Goal: Navigation & Orientation: Go to known website

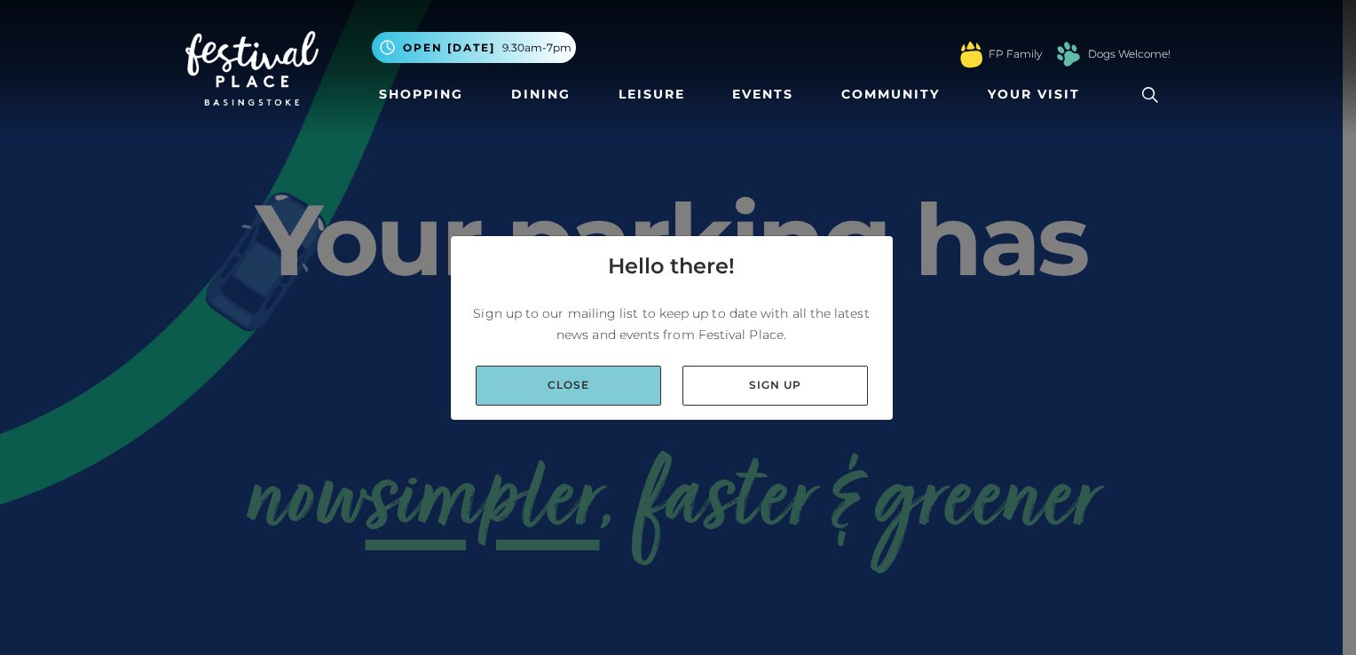
click at [603, 389] on link "Close" at bounding box center [568, 386] width 185 height 40
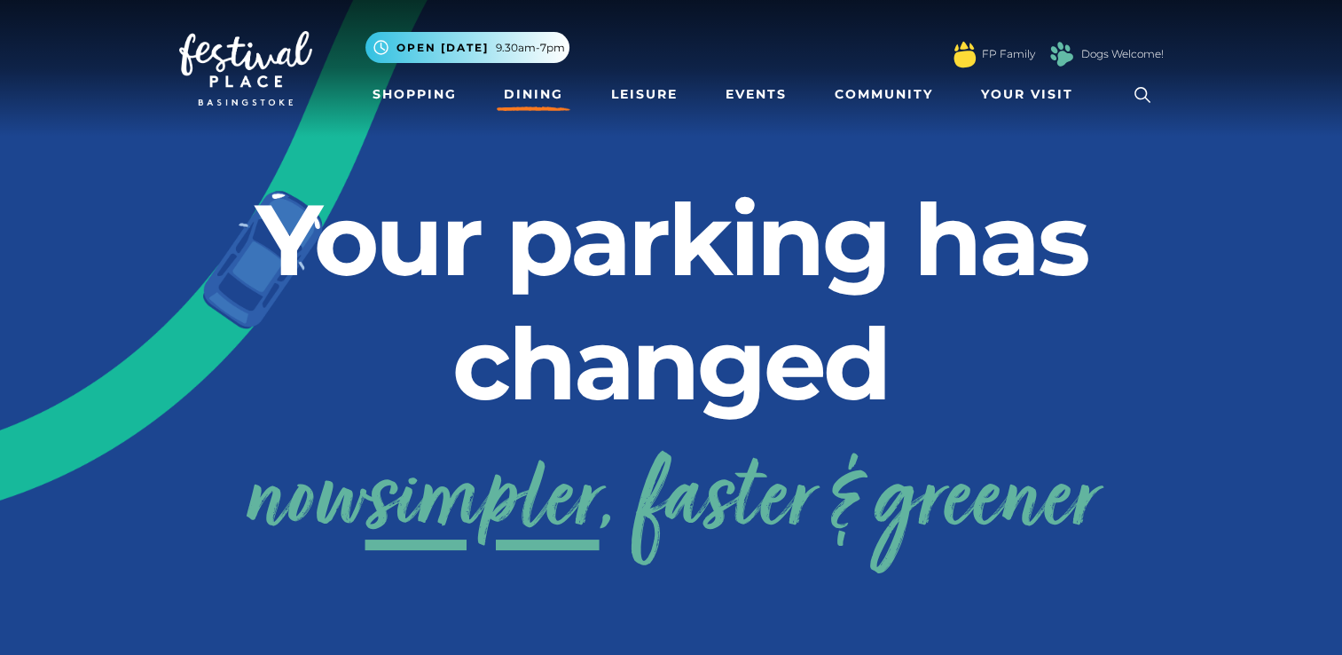
click at [546, 98] on link "Dining" at bounding box center [534, 94] width 74 height 33
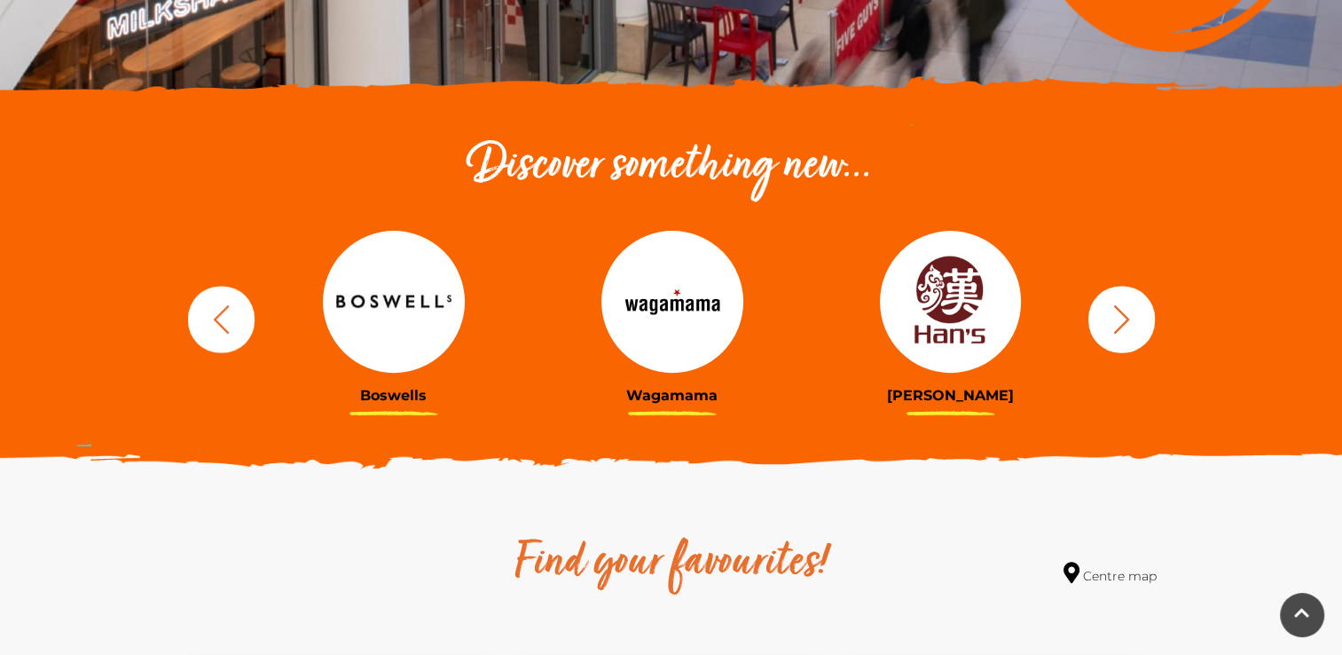
scroll to position [532, 0]
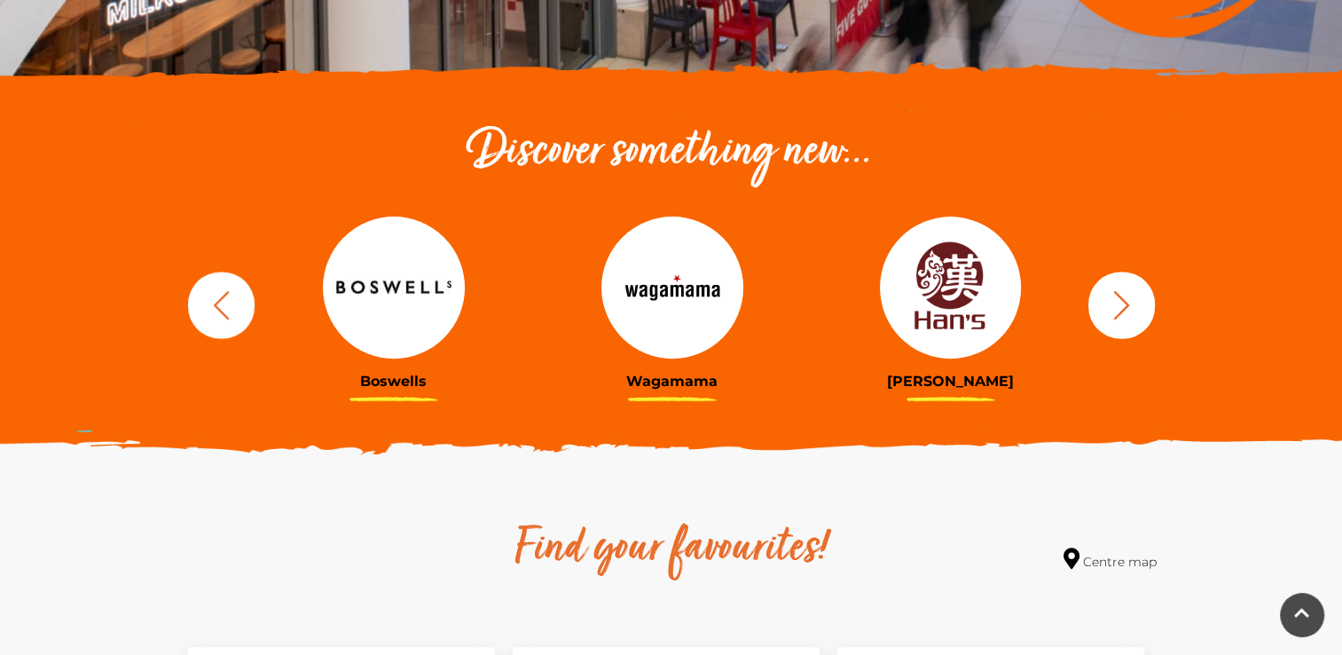
click at [938, 316] on img at bounding box center [951, 287] width 142 height 142
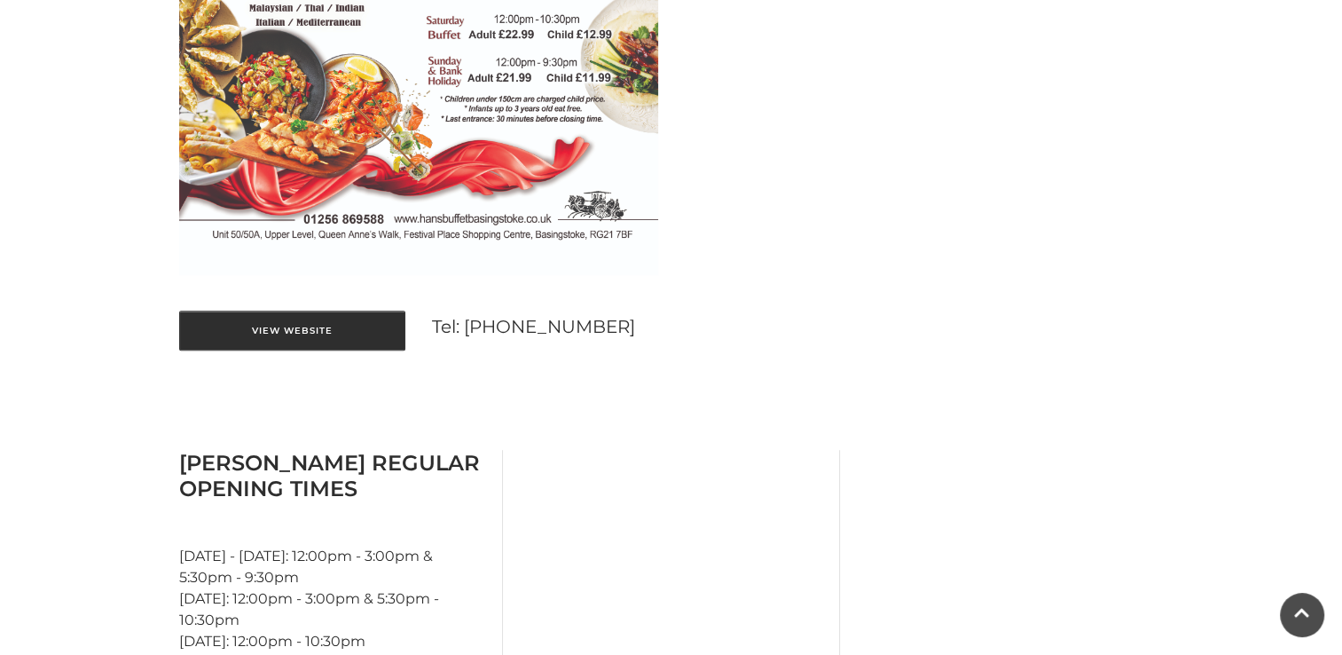
scroll to position [1242, 0]
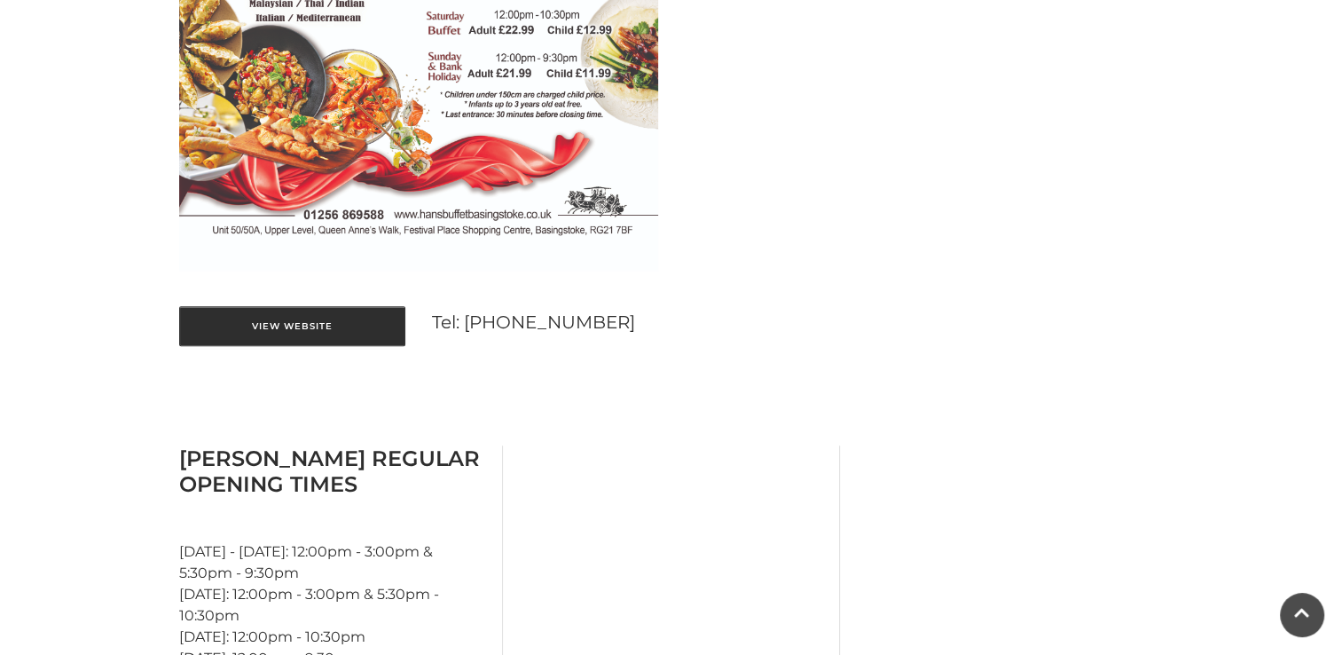
click at [269, 316] on link "View Website" at bounding box center [292, 326] width 226 height 40
